Goal: Information Seeking & Learning: Understand process/instructions

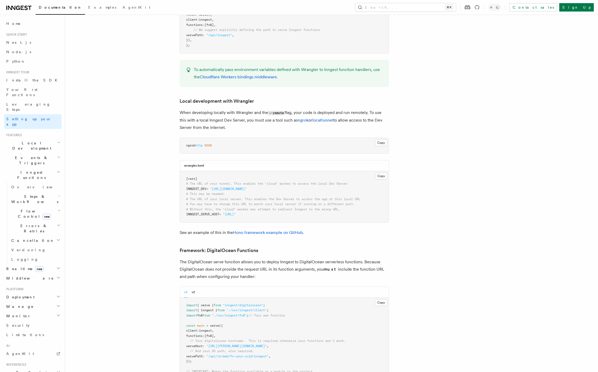
scroll to position [995, 0]
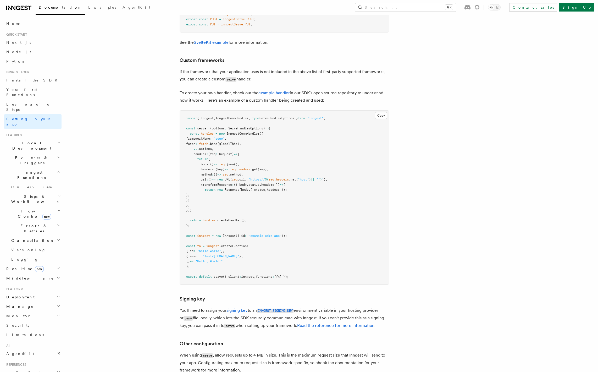
scroll to position [4323, 0]
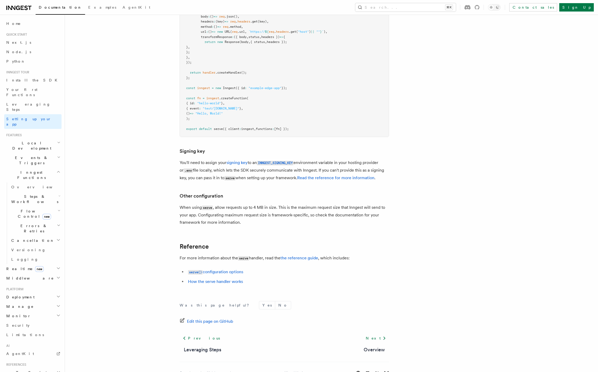
click at [40, 138] on h2 "Local Development" at bounding box center [32, 145] width 57 height 15
click at [28, 153] on link "Overview" at bounding box center [35, 157] width 52 height 9
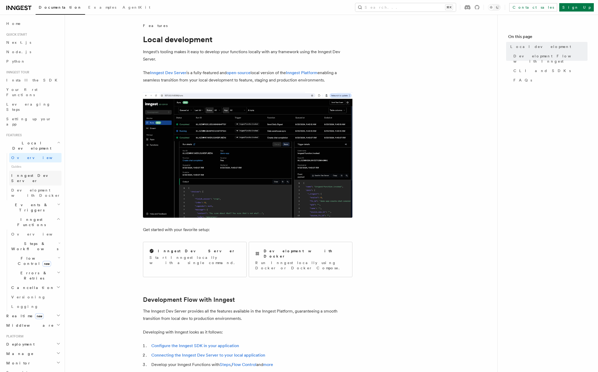
click at [35, 173] on span "Inngest Dev Server" at bounding box center [33, 177] width 45 height 9
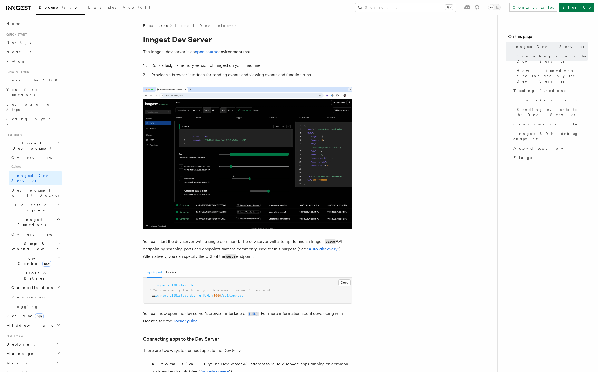
drag, startPoint x: 343, startPoint y: 282, endPoint x: 180, endPoint y: 294, distance: 163.0
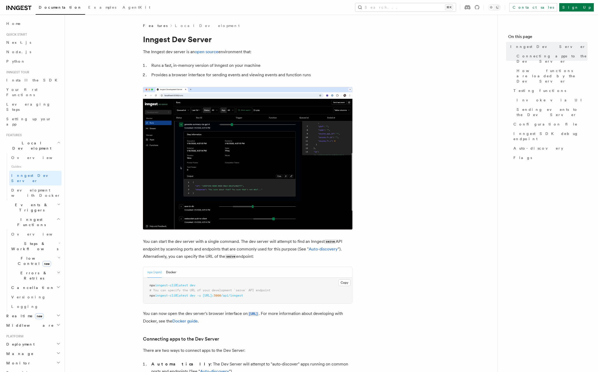
click at [343, 282] on button "Copy Copied" at bounding box center [344, 282] width 12 height 7
